Goal: Find specific page/section: Find specific page/section

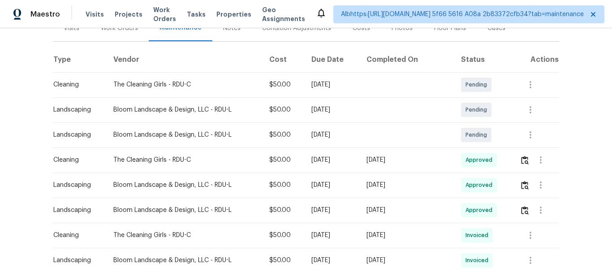
scroll to position [134, 0]
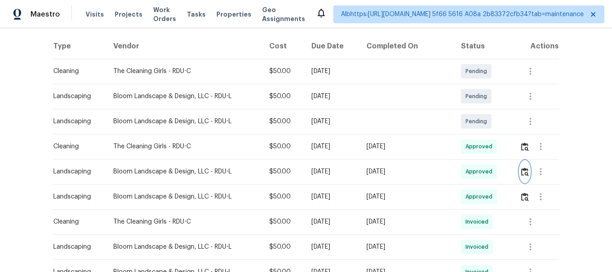
click at [523, 170] on img "button" at bounding box center [525, 171] width 8 height 9
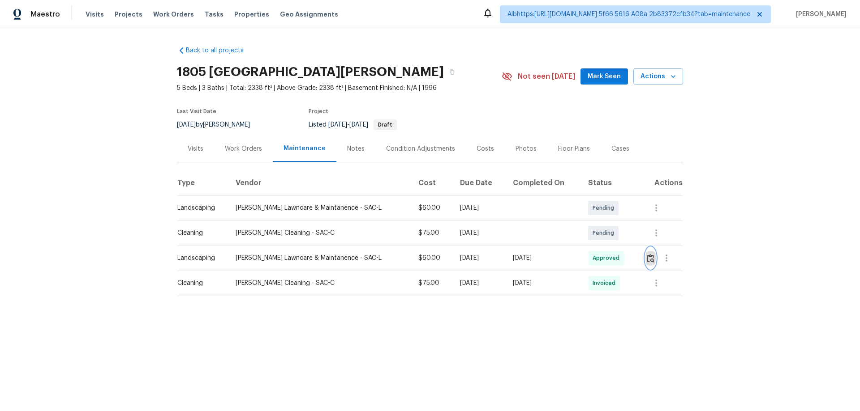
click at [647, 253] on button "button" at bounding box center [650, 258] width 10 height 21
click at [656, 283] on icon "button" at bounding box center [656, 283] width 11 height 11
click at [662, 299] on li "View details" at bounding box center [673, 298] width 63 height 15
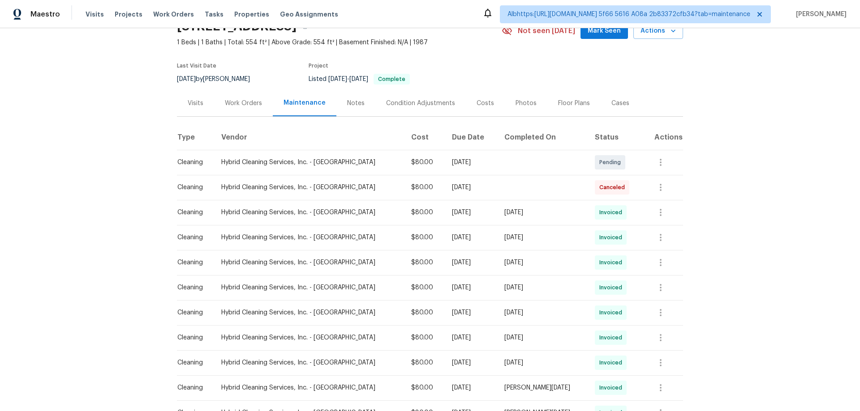
scroll to position [90, 0]
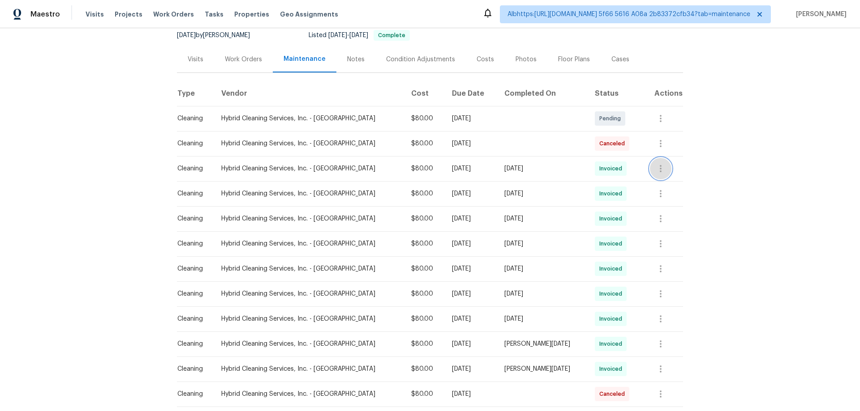
click at [655, 167] on icon "button" at bounding box center [660, 168] width 11 height 11
click at [660, 184] on li "View details" at bounding box center [676, 183] width 63 height 15
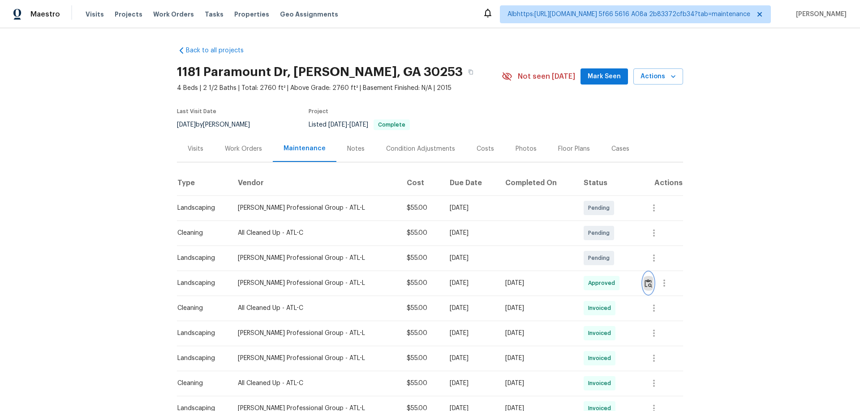
click at [645, 282] on img "button" at bounding box center [648, 283] width 8 height 9
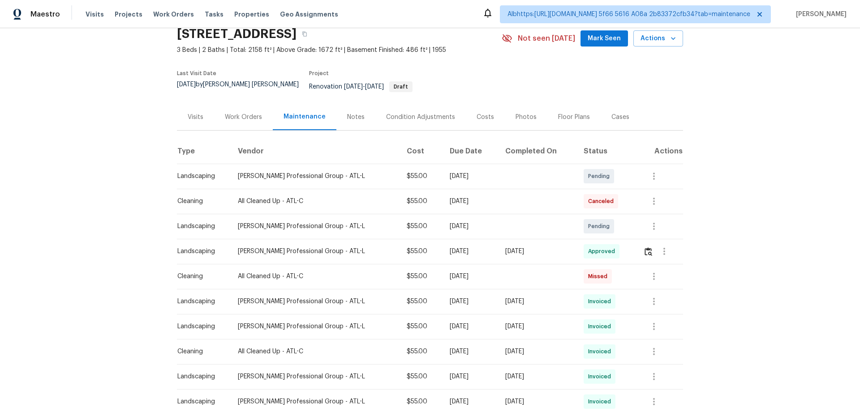
scroll to position [90, 0]
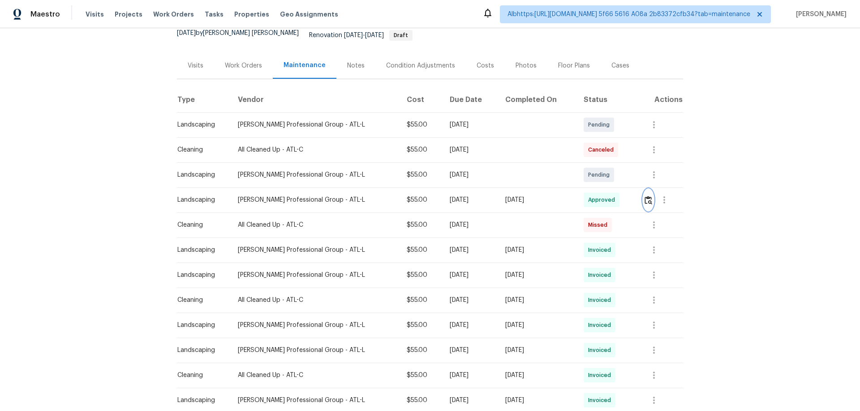
click at [644, 196] on img "button" at bounding box center [648, 200] width 8 height 9
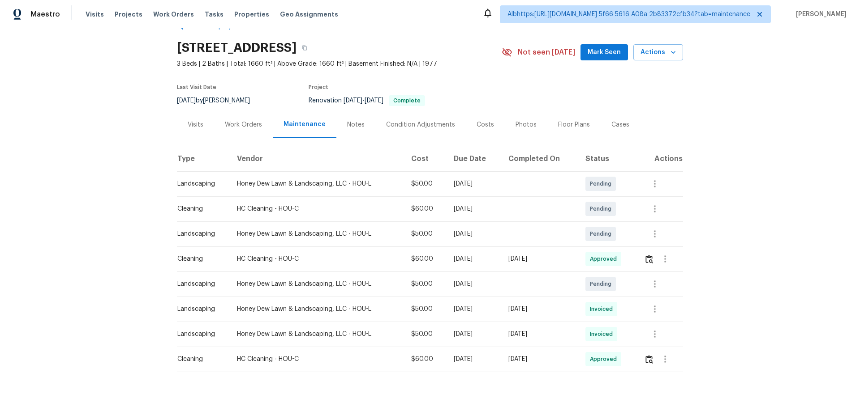
scroll to position [46, 0]
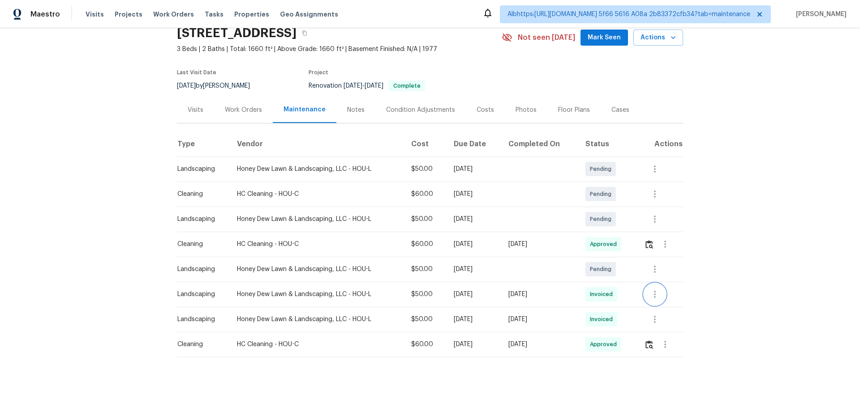
click at [656, 289] on icon "button" at bounding box center [654, 294] width 11 height 11
click at [664, 304] on li "View details" at bounding box center [674, 303] width 63 height 15
